Goal: Find specific page/section

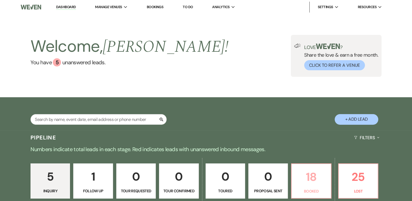
click at [309, 165] on link "18 Booked" at bounding box center [311, 181] width 40 height 35
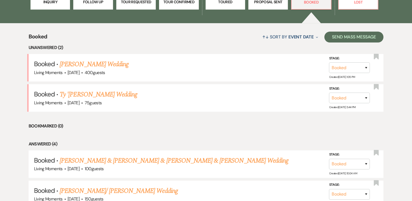
scroll to position [193, 0]
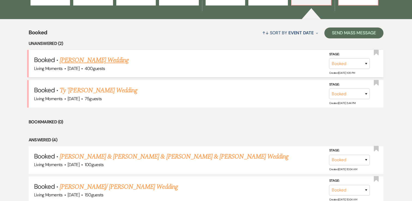
click at [112, 59] on link "[PERSON_NAME] Wedding" at bounding box center [94, 60] width 69 height 10
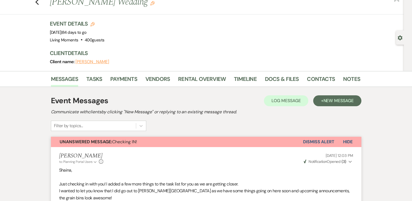
scroll to position [11, 0]
